Goal: Information Seeking & Learning: Find specific fact

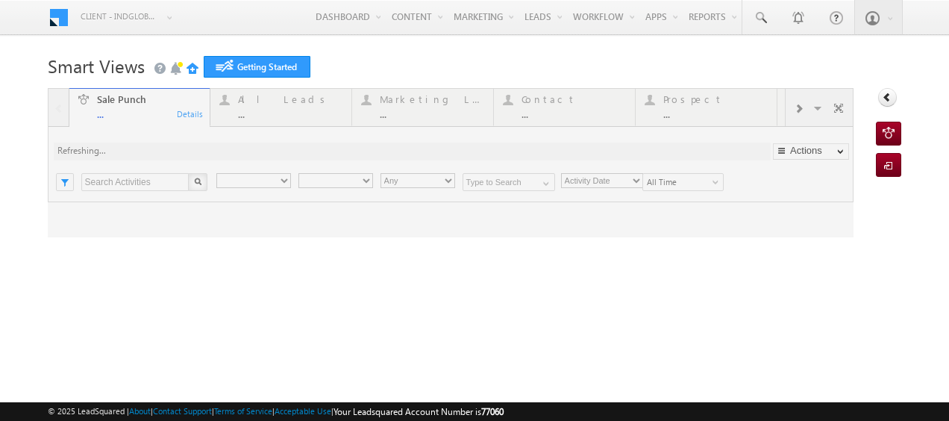
type input "Any Owner"
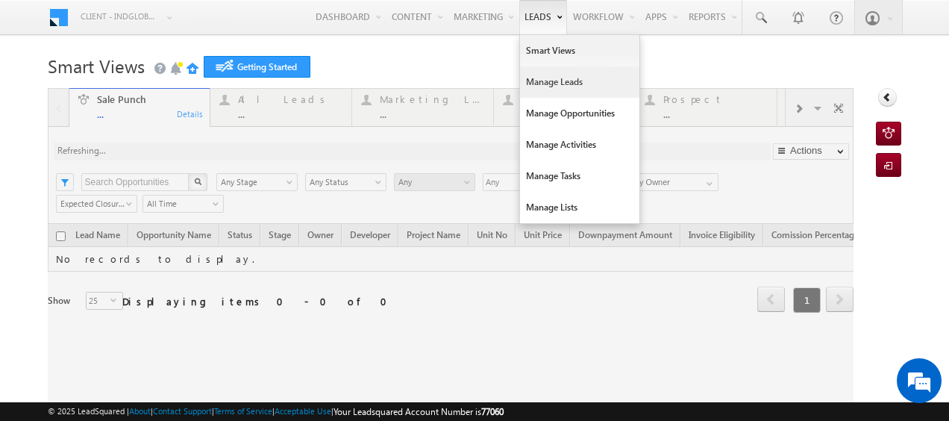
click at [530, 81] on link "Manage Leads" at bounding box center [579, 81] width 119 height 31
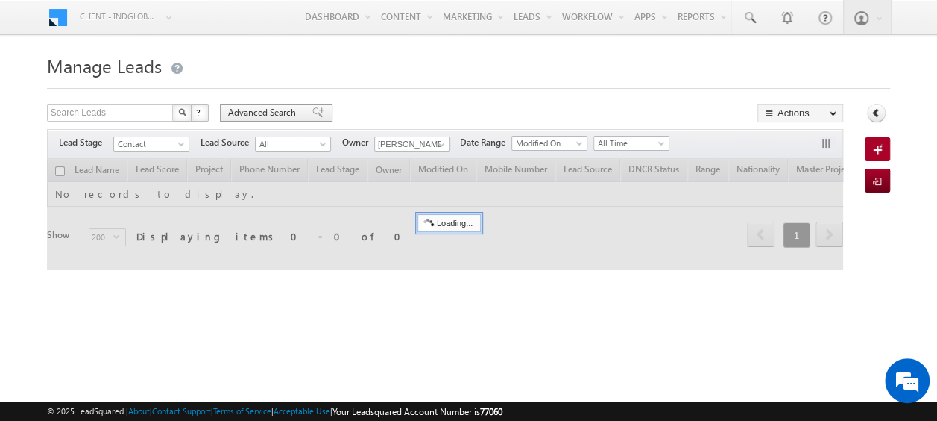
click at [262, 116] on span "Advanced Search" at bounding box center [264, 112] width 72 height 13
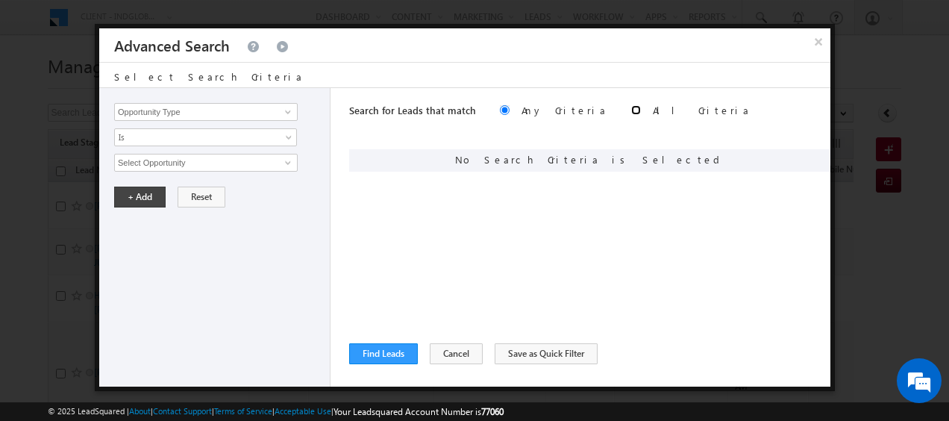
click at [631, 105] on input "radio" at bounding box center [636, 110] width 10 height 10
radio input "true"
click at [287, 115] on span at bounding box center [288, 112] width 12 height 12
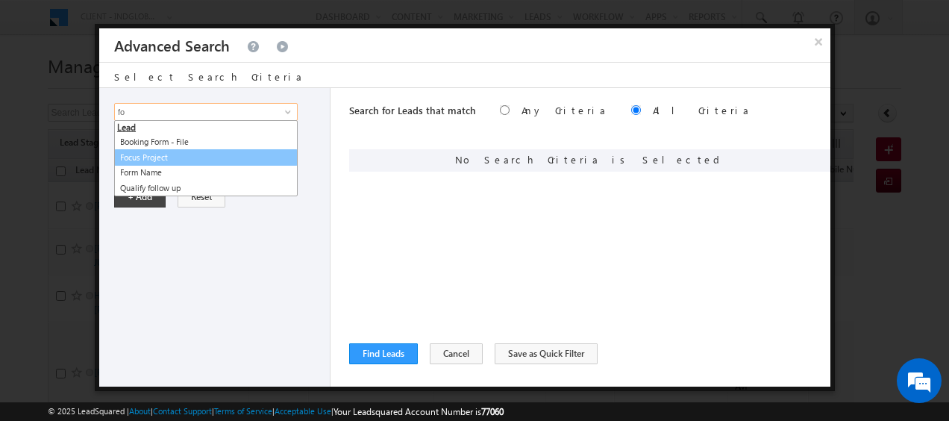
click at [163, 159] on link "Focus Project" at bounding box center [205, 157] width 183 height 17
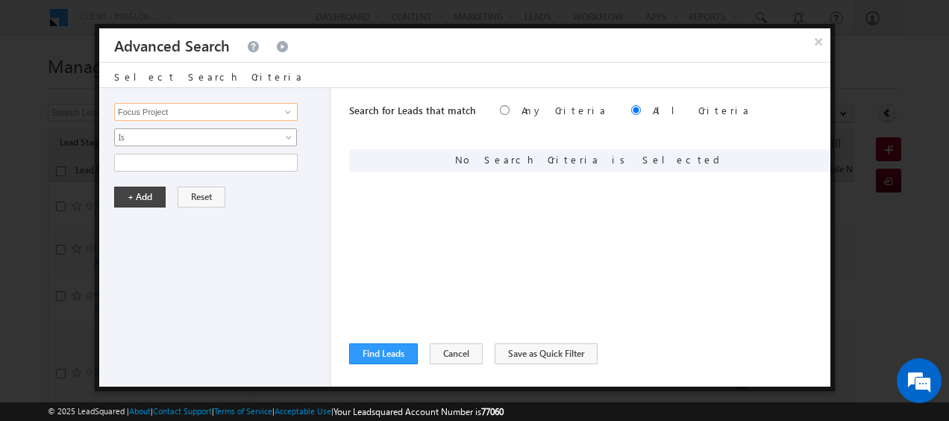
type input "Focus Project"
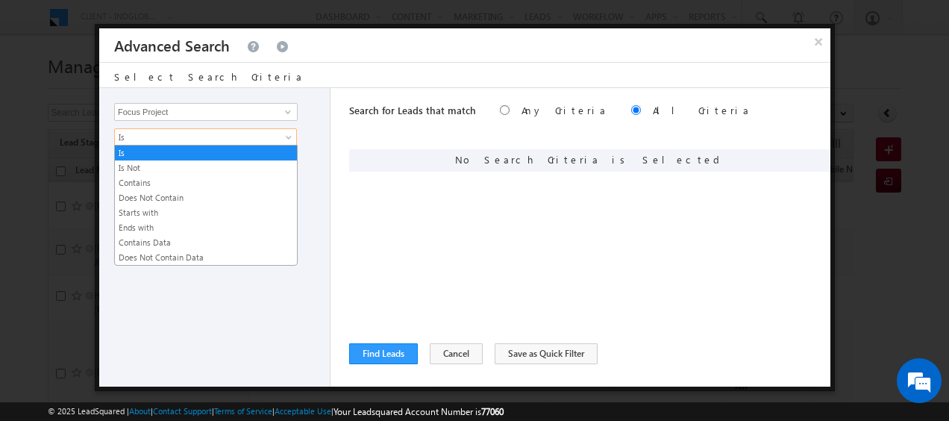
click at [274, 133] on span "Is" at bounding box center [196, 137] width 162 height 13
click at [149, 180] on link "Contains" at bounding box center [206, 182] width 182 height 13
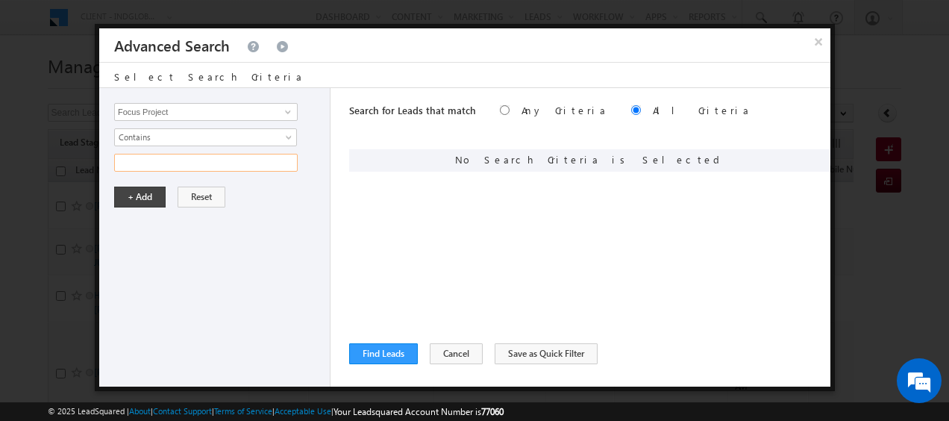
click at [184, 163] on input "text" at bounding box center [205, 163] width 183 height 18
type input "Masaar"
click at [140, 195] on button "+ Add" at bounding box center [139, 196] width 51 height 21
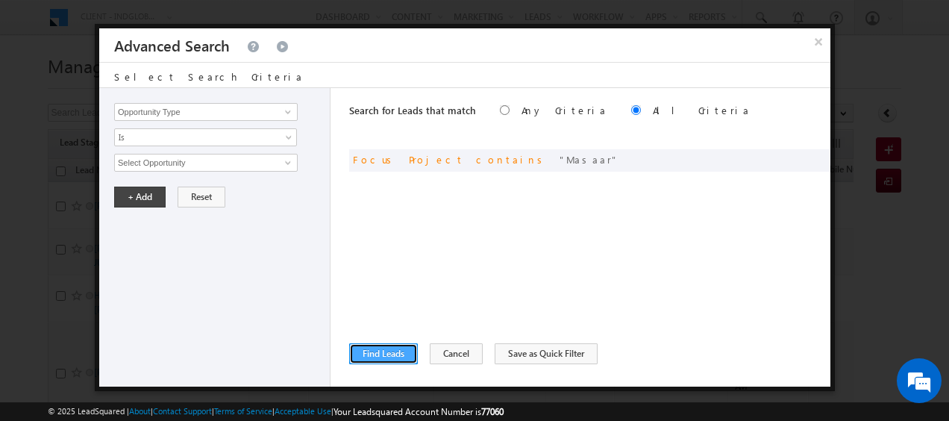
click at [386, 349] on button "Find Leads" at bounding box center [383, 353] width 69 height 21
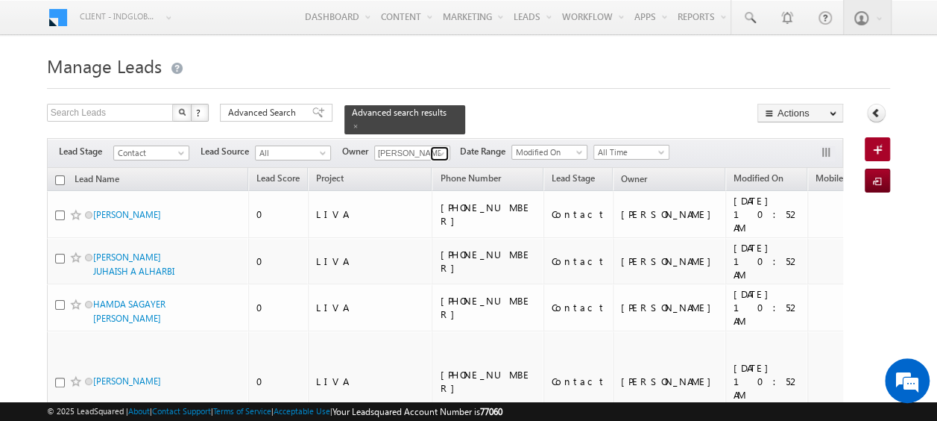
click at [441, 148] on span at bounding box center [442, 154] width 12 height 12
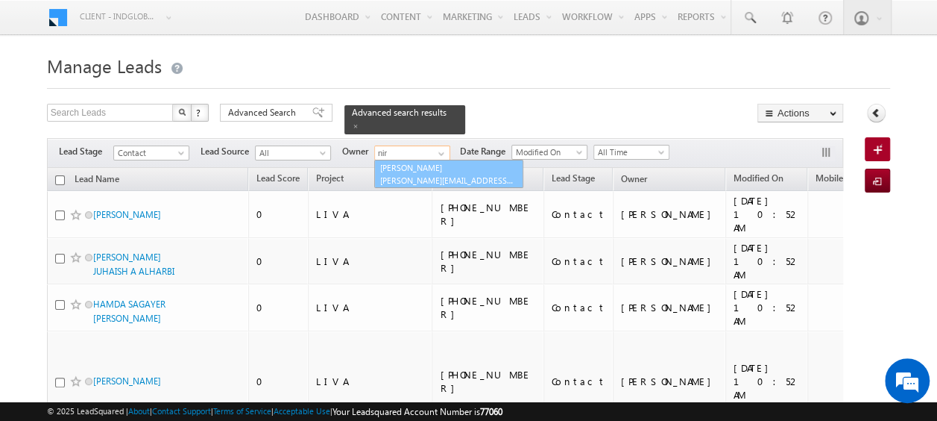
click at [426, 161] on link "[PERSON_NAME] [PERSON_NAME][EMAIL_ADDRESS][PERSON_NAME][DOMAIN_NAME]" at bounding box center [448, 174] width 149 height 28
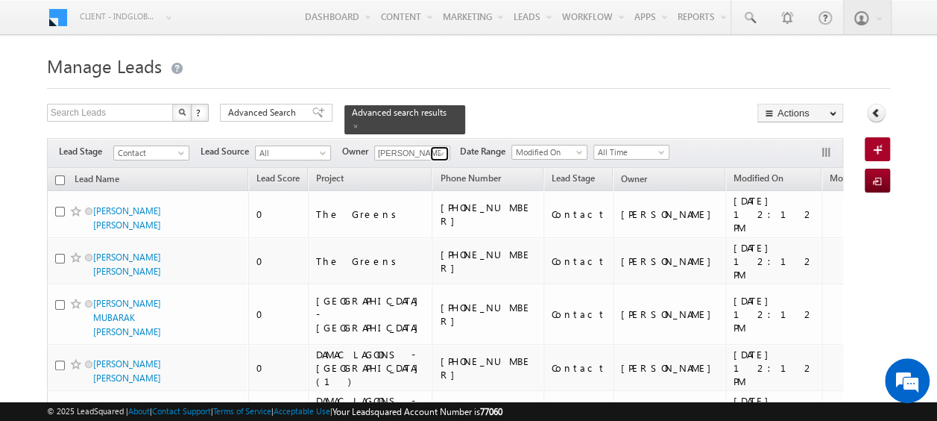
click at [443, 148] on span at bounding box center [442, 154] width 12 height 12
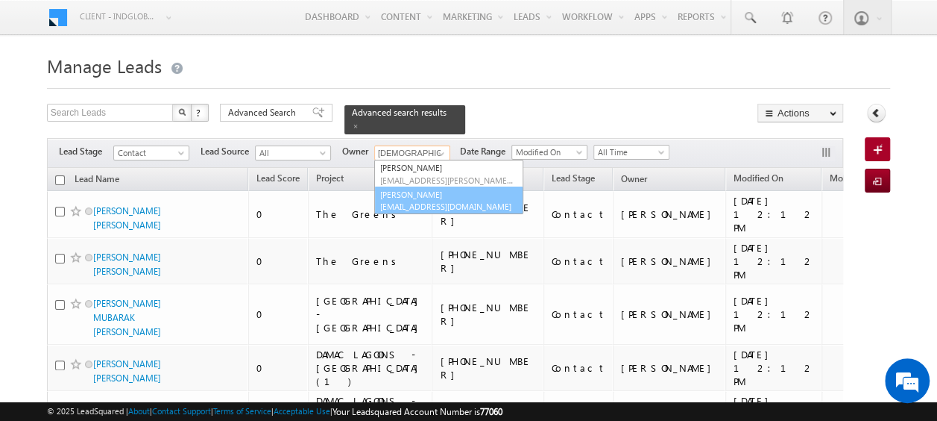
click at [431, 186] on link "[PERSON_NAME] [PERSON_NAME][EMAIL_ADDRESS][DOMAIN_NAME]" at bounding box center [448, 200] width 149 height 28
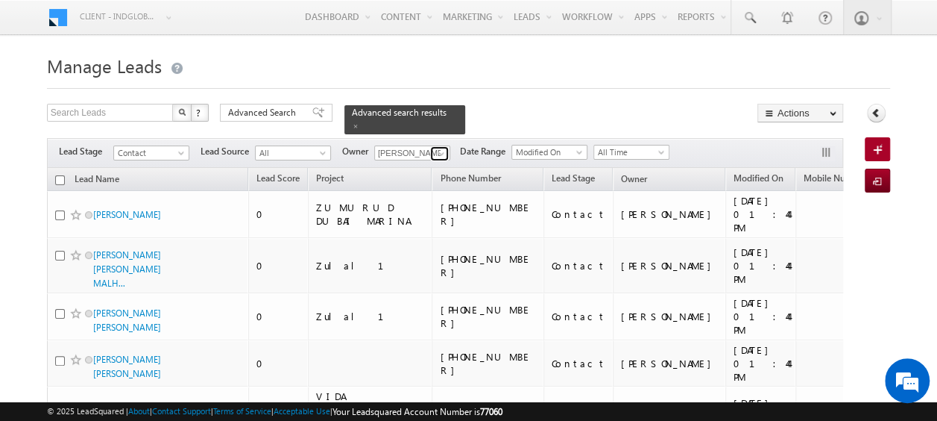
click at [439, 148] on span at bounding box center [442, 154] width 12 height 12
type input "b"
type input "c"
click at [440, 148] on span at bounding box center [442, 154] width 12 height 12
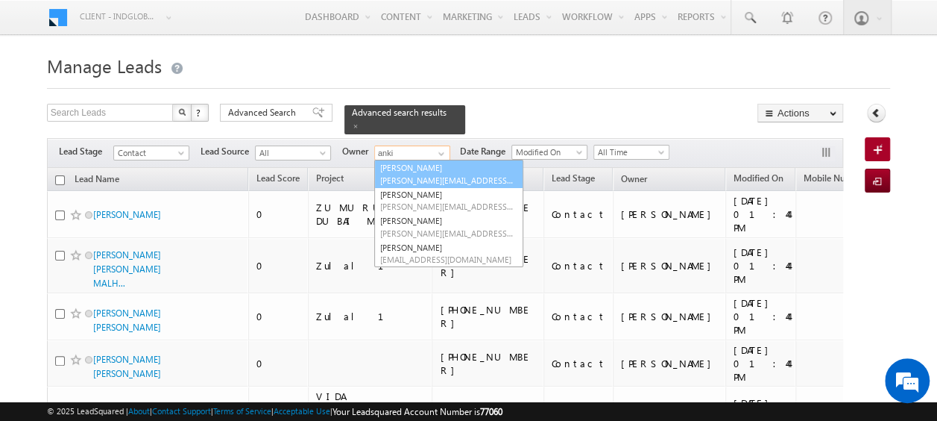
click at [437, 175] on span "[PERSON_NAME][EMAIL_ADDRESS][PERSON_NAME][DOMAIN_NAME]" at bounding box center [447, 180] width 134 height 11
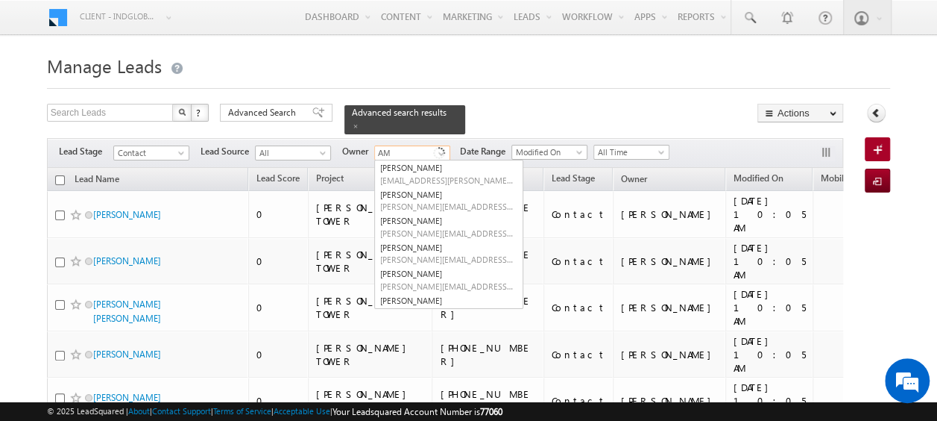
type input "A"
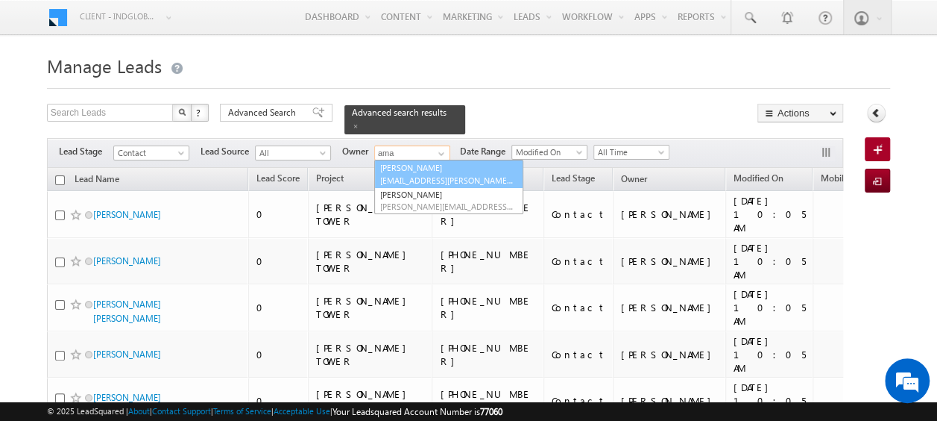
click at [425, 161] on link "[PERSON_NAME] [PERSON_NAME][EMAIL_ADDRESS][PERSON_NAME][DOMAIN_NAME]" at bounding box center [448, 174] width 149 height 28
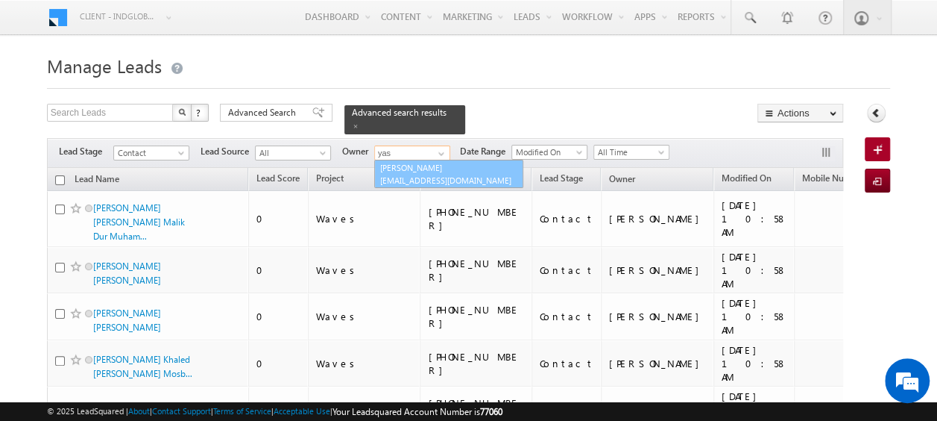
click at [417, 175] on span "[EMAIL_ADDRESS][DOMAIN_NAME]" at bounding box center [447, 180] width 134 height 11
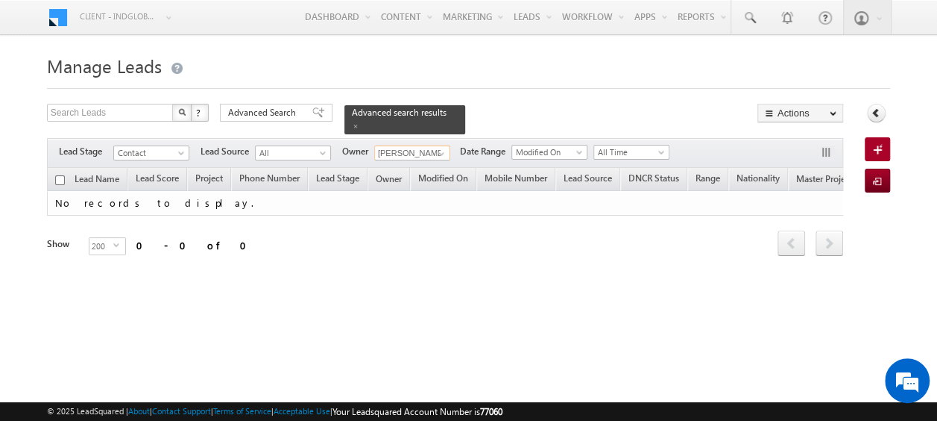
type input "[PERSON_NAME]"
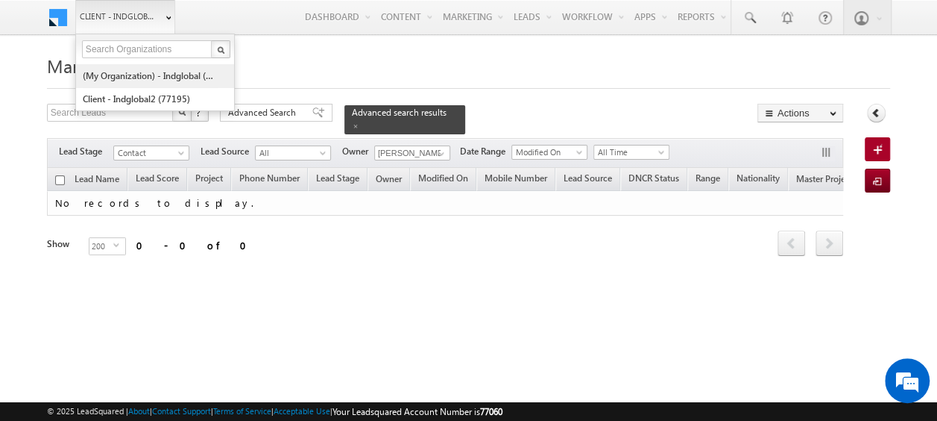
click at [154, 81] on link "(My Organization) - indglobal (48060)" at bounding box center [150, 75] width 136 height 23
